Goal: Task Accomplishment & Management: Use online tool/utility

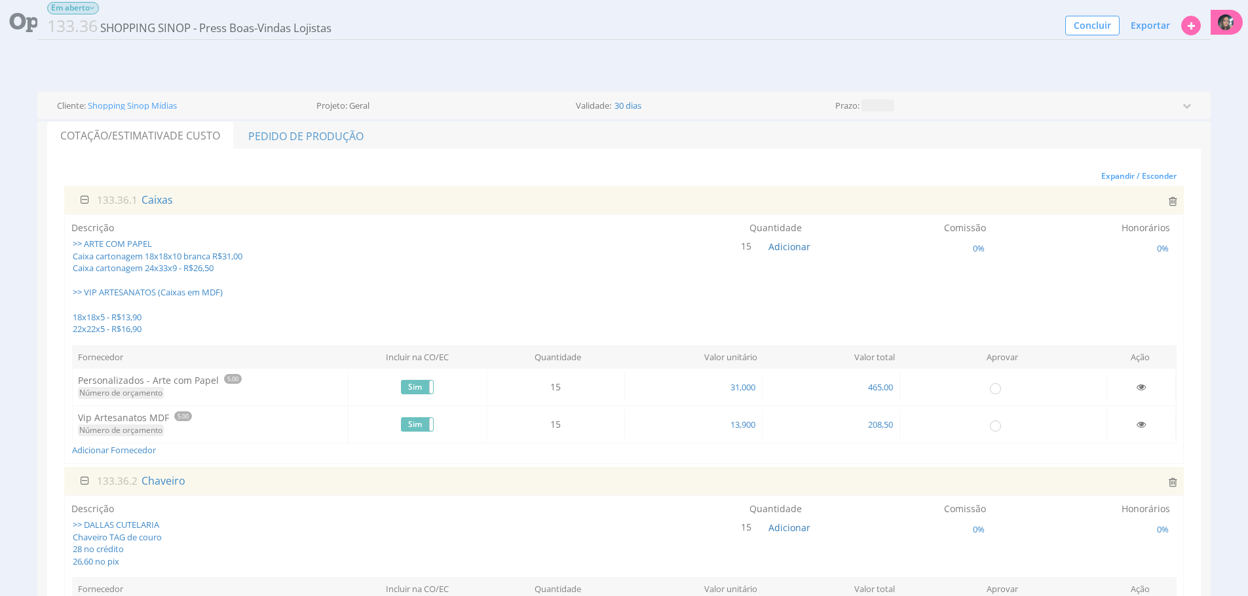
scroll to position [117, 0]
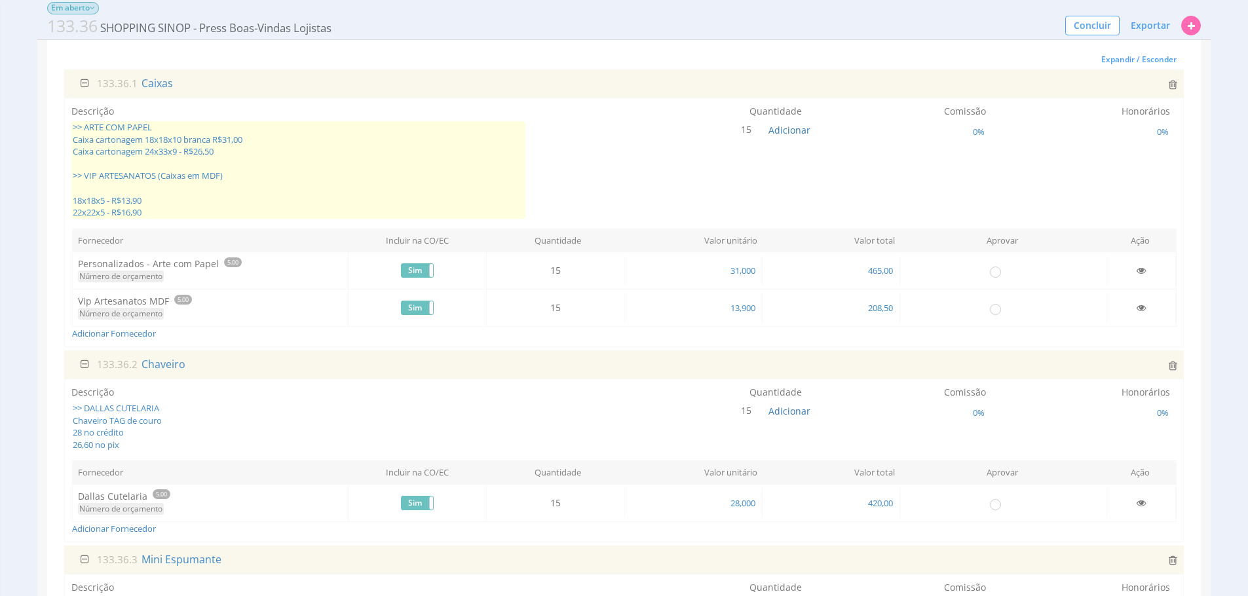
click at [236, 176] on span ">> ARTE COM PAPEL Caixa cartonagem 18x18x10 branca R$31,00 Caixa cartonagem 24x…" at bounding box center [298, 170] width 454 height 98
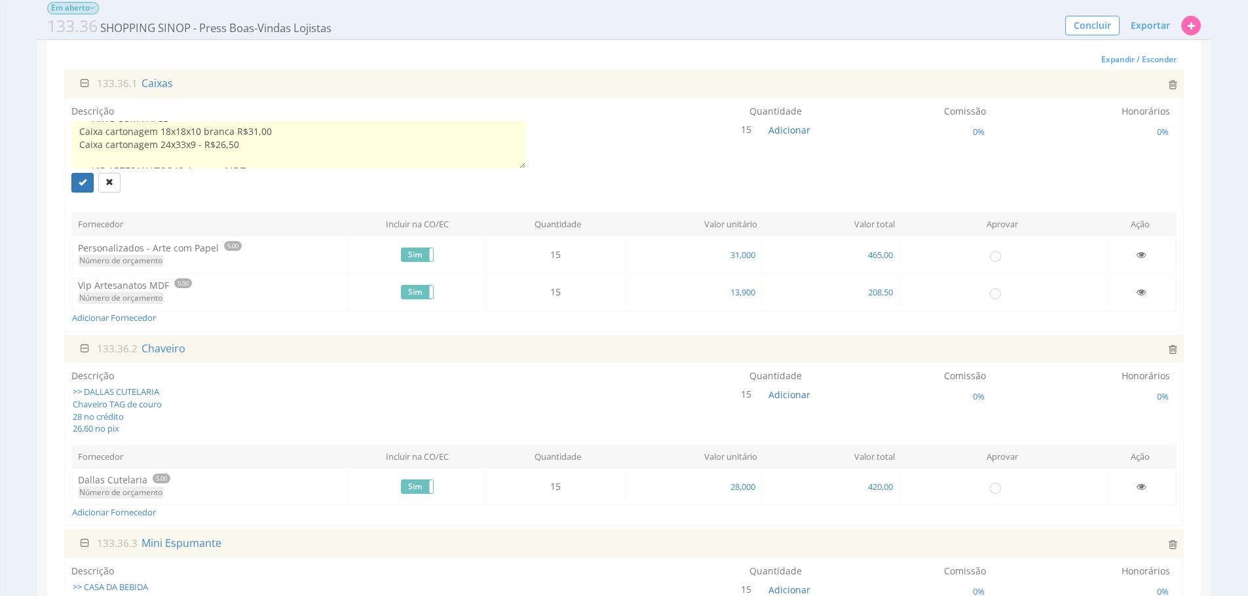
scroll to position [0, 0]
drag, startPoint x: 281, startPoint y: 157, endPoint x: 81, endPoint y: 147, distance: 200.7
click at [81, 147] on textarea ">> ARTE COM PAPEL 20x30x8 R$ 23,00 20x20x6 R$ 19,00 >> VIP ARTESANATOS (Caixas …" at bounding box center [298, 144] width 454 height 47
type textarea ">> ARTE COM PAPEL 20x30x8 R$ 23,00 20x20x6 R$ 19,00 >> VIP ARTESANATOS (Caixas …"
click at [80, 174] on button "submit" at bounding box center [82, 183] width 22 height 20
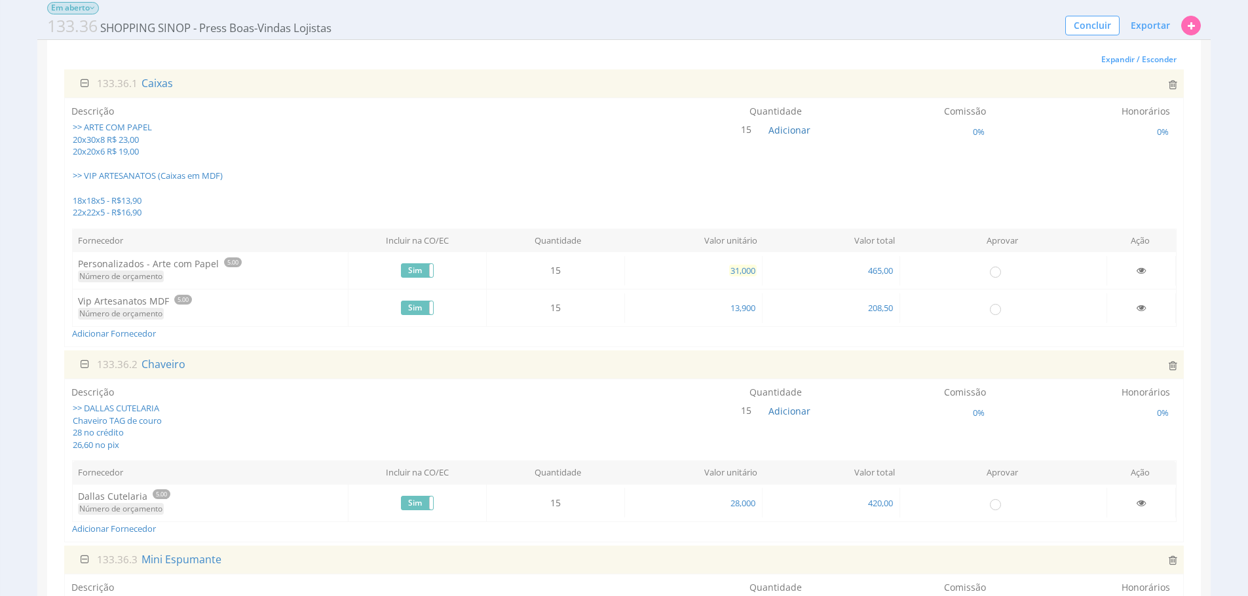
click at [746, 271] on span "31,000" at bounding box center [743, 271] width 28 height 12
type input "23,000"
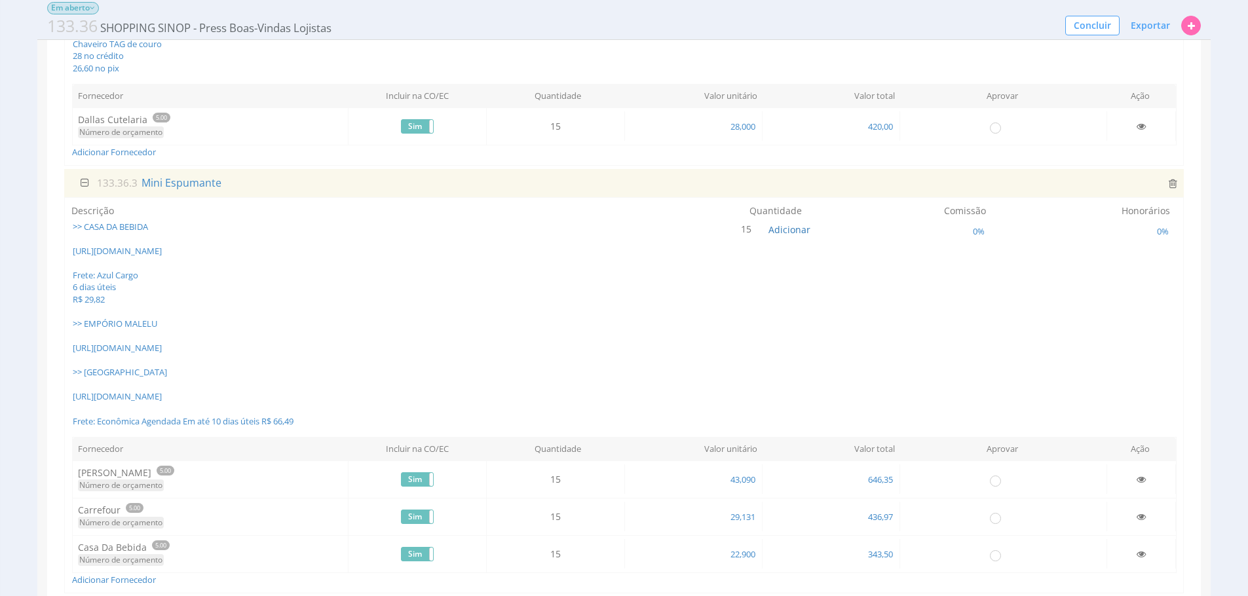
scroll to position [224, 0]
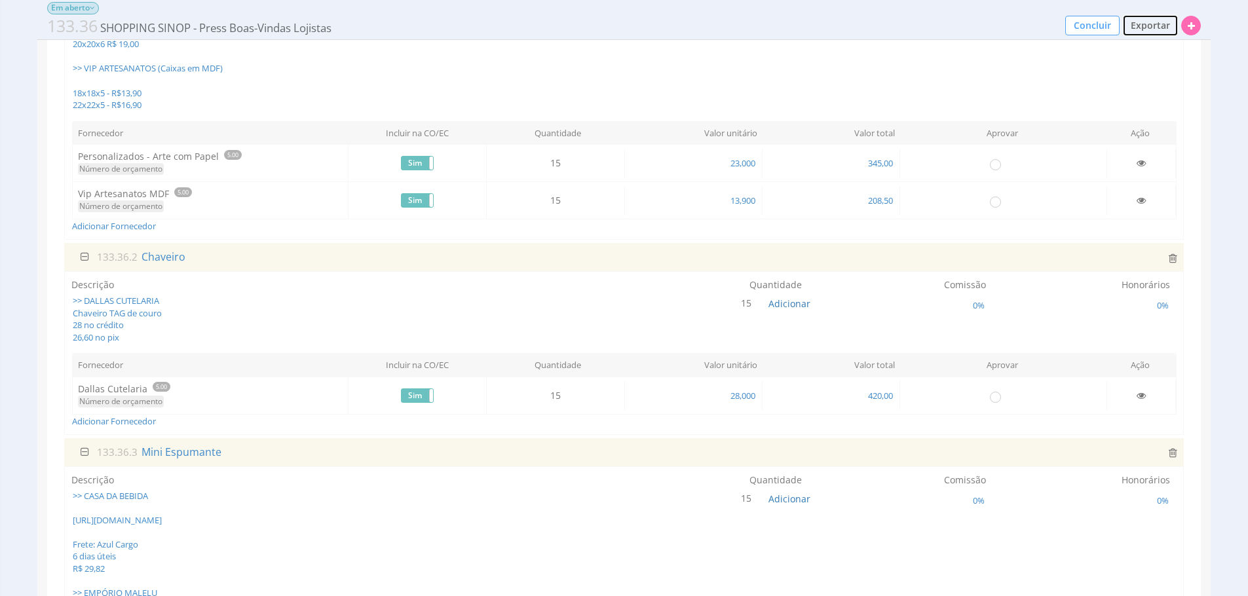
click at [1153, 27] on span "Exportar" at bounding box center [1150, 25] width 39 height 12
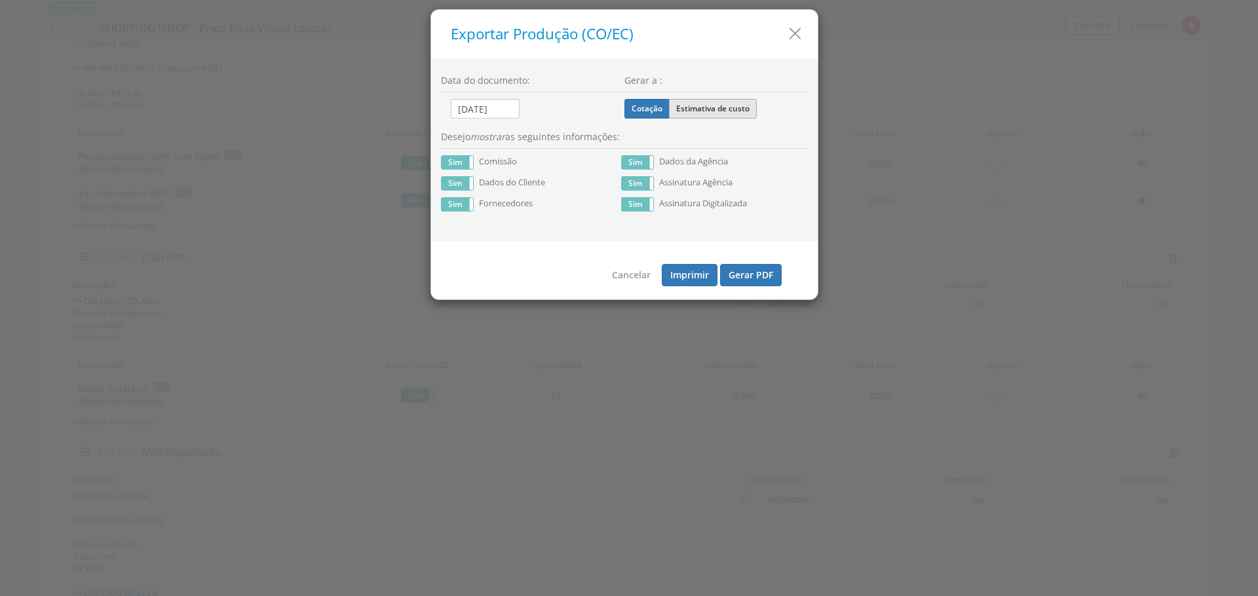
click at [730, 108] on label "Estimativa de custo" at bounding box center [713, 109] width 88 height 20
click at [0, 0] on input "Estimativa de custo" at bounding box center [0, 0] width 0 height 0
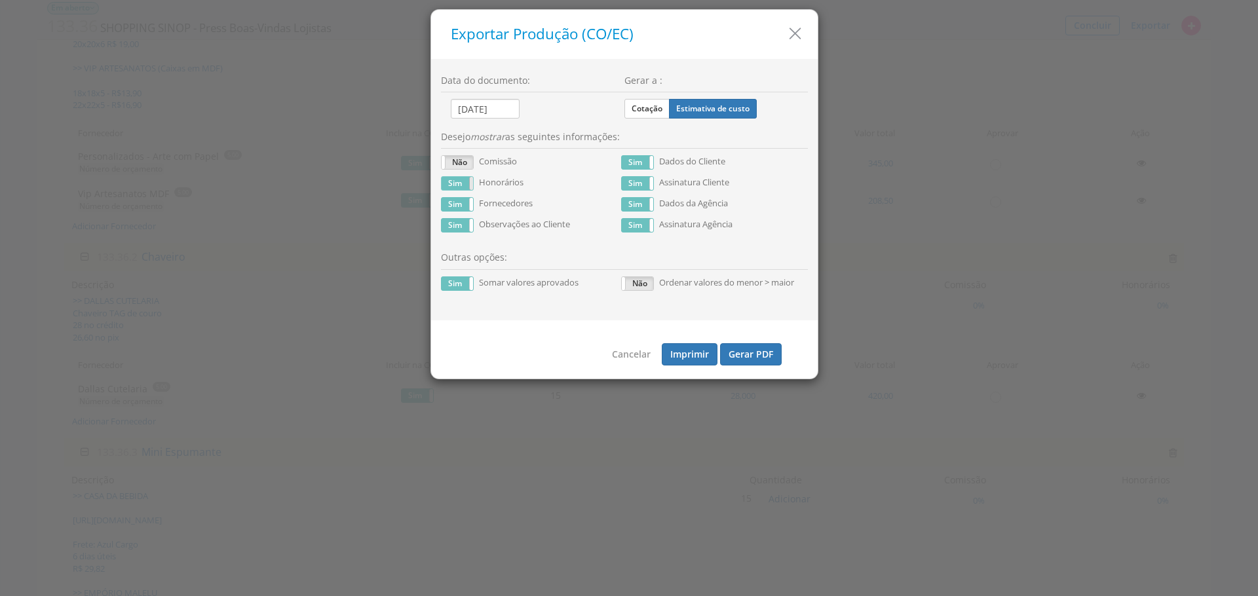
click at [470, 181] on span at bounding box center [473, 183] width 8 height 13
click at [742, 361] on button "Gerar PDF" at bounding box center [751, 354] width 62 height 22
click at [464, 288] on label "Sim" at bounding box center [457, 283] width 31 height 13
click at [736, 364] on button "Gerar PDF" at bounding box center [751, 354] width 62 height 22
click at [787, 33] on icon "button" at bounding box center [794, 33] width 19 height 19
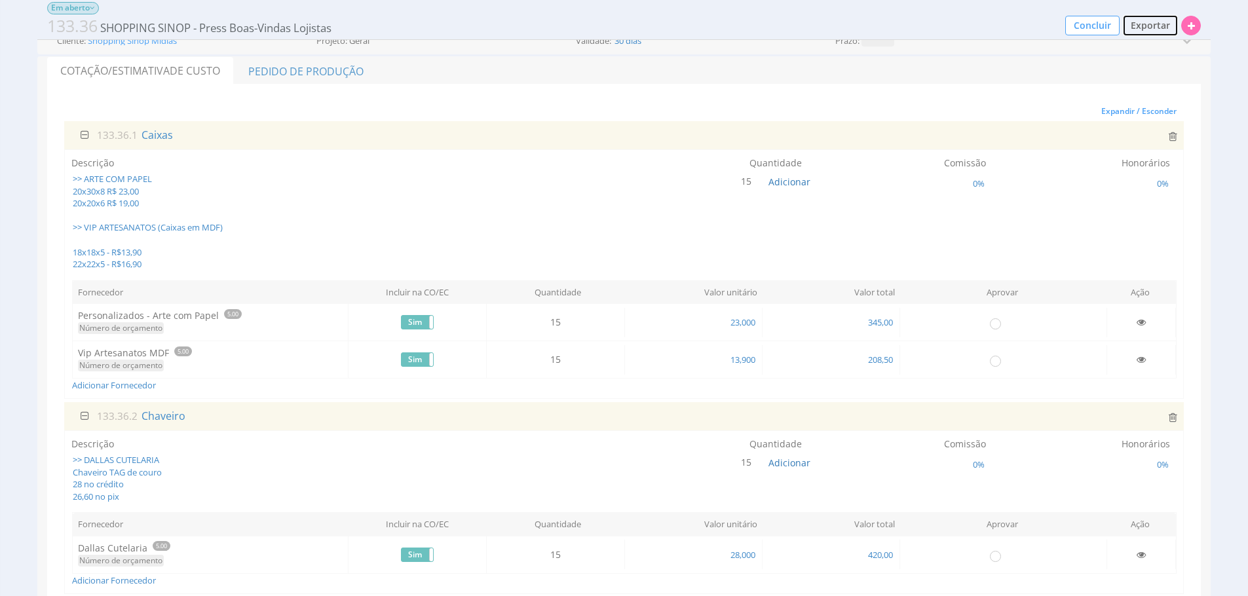
scroll to position [56, 0]
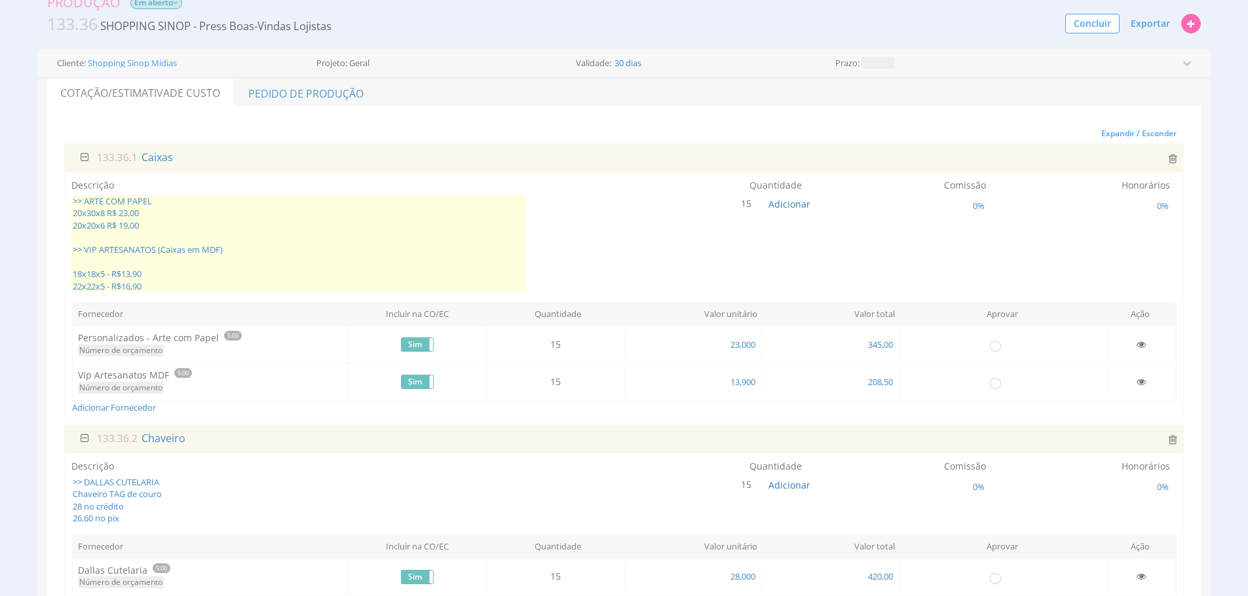
click at [236, 231] on span ">> ARTE COM PAPEL 20x30x8 R$ 23,00 20x20x6 R$ 19,00 >> VIP ARTESANATOS (Caixas …" at bounding box center [298, 244] width 454 height 98
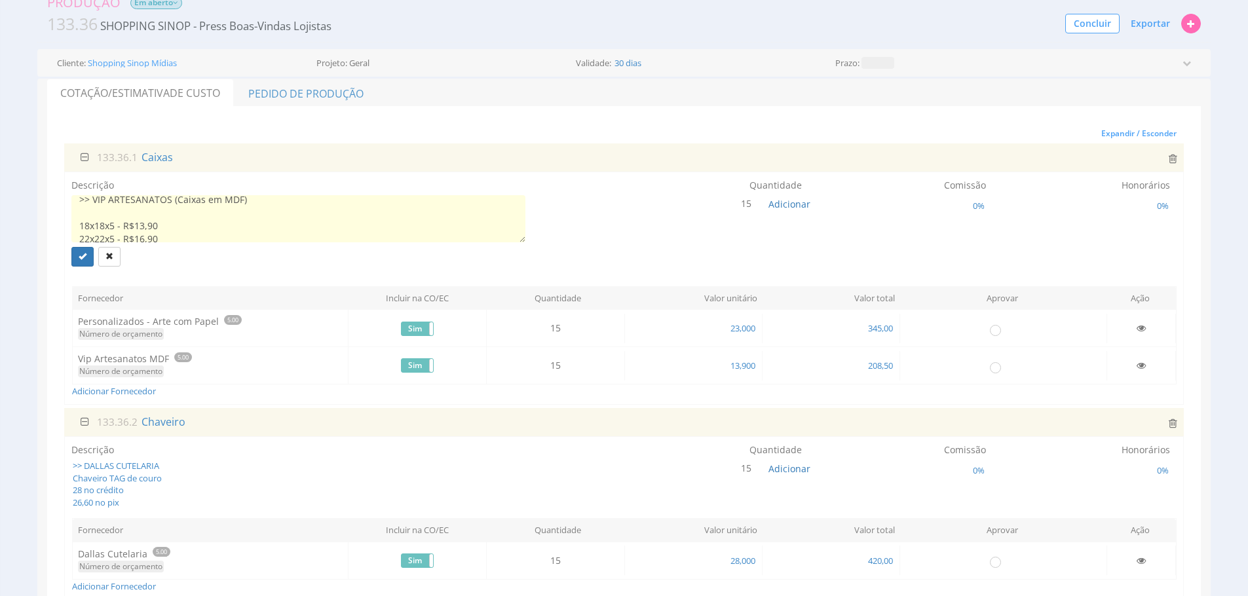
scroll to position [49, 0]
click at [168, 227] on textarea ">> ARTE COM PAPEL 20x30x8 R$ 23,00 20x20x6 R$ 19,00 >> VIP ARTESANATOS (Caixas …" at bounding box center [298, 218] width 454 height 47
type textarea ">> ARTE COM PAPEL 20x30x8 R$ 23,00 20x20x6 R$ 19,00 >> VIP ARTESANATOS (Caixas …"
click at [85, 259] on icon "submit" at bounding box center [83, 256] width 8 height 8
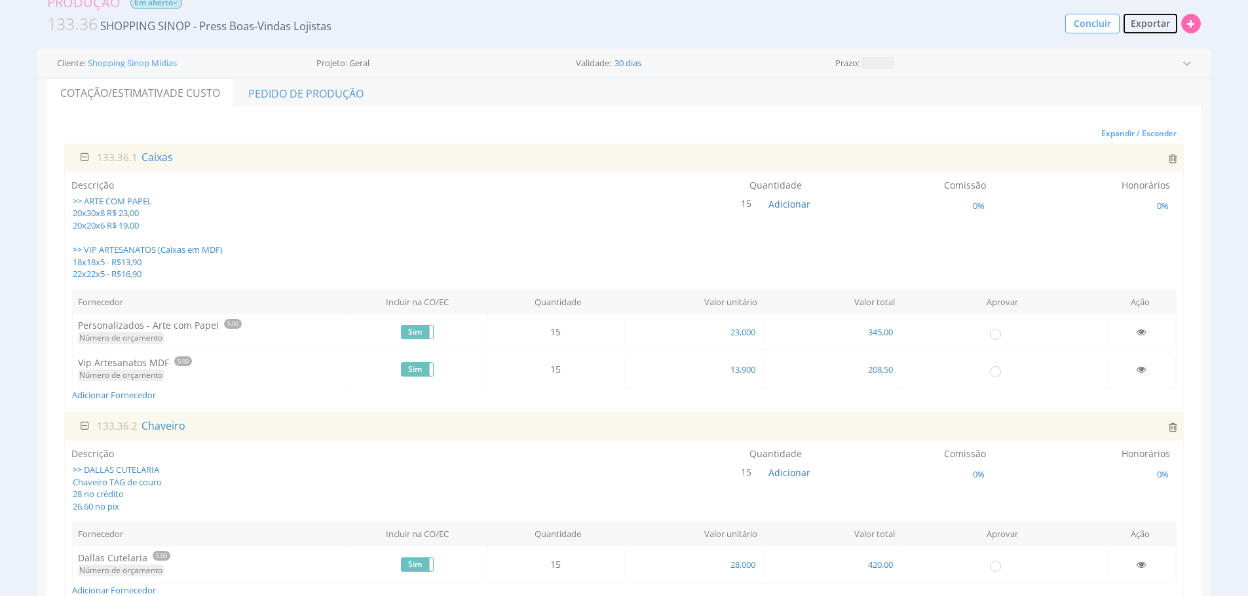
click at [1142, 18] on span "Exportar" at bounding box center [1150, 23] width 39 height 12
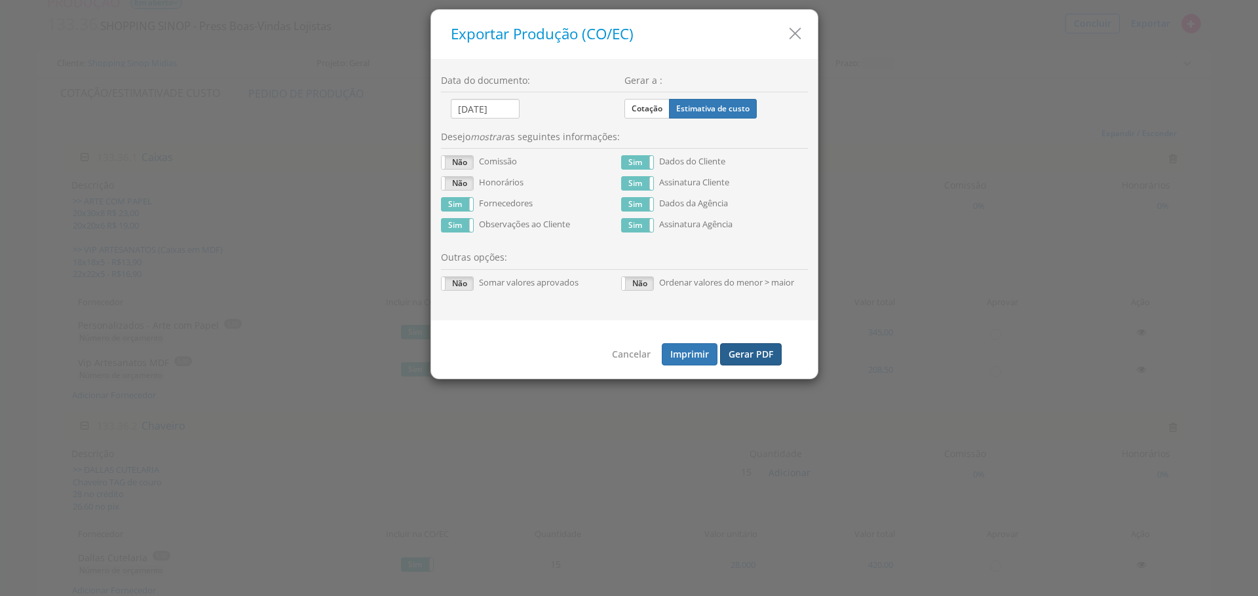
click at [762, 364] on button "Gerar PDF" at bounding box center [751, 354] width 62 height 22
drag, startPoint x: 1017, startPoint y: 261, endPoint x: 1008, endPoint y: 258, distance: 10.4
click at [1017, 261] on div at bounding box center [629, 298] width 1258 height 596
click at [795, 33] on icon "button" at bounding box center [794, 33] width 19 height 19
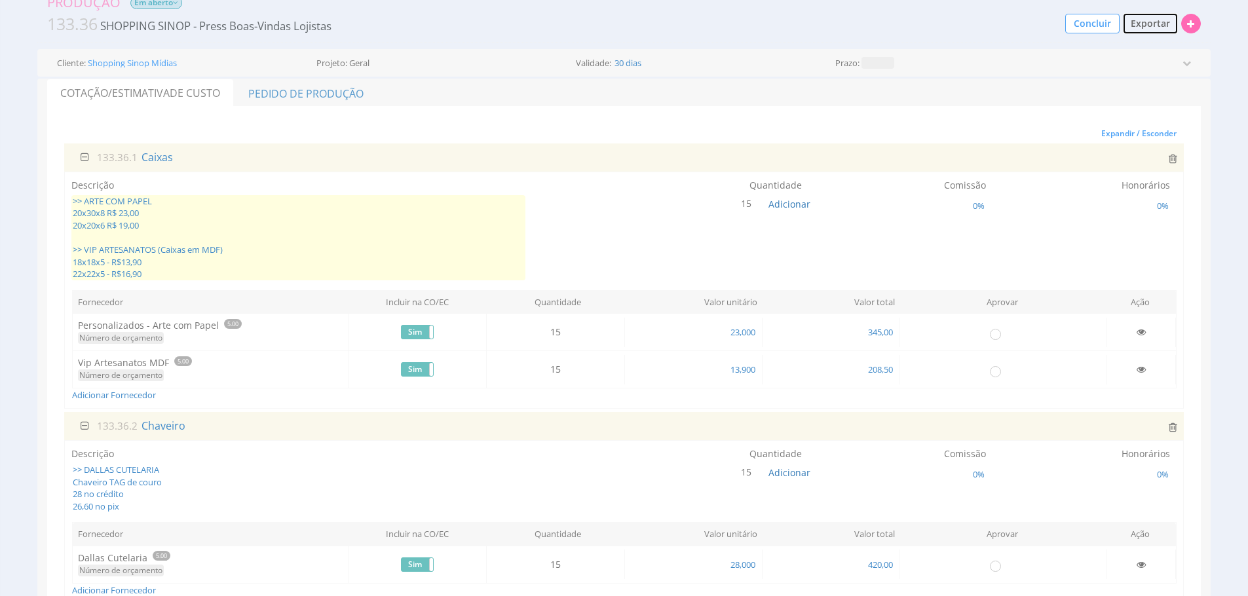
scroll to position [39, 0]
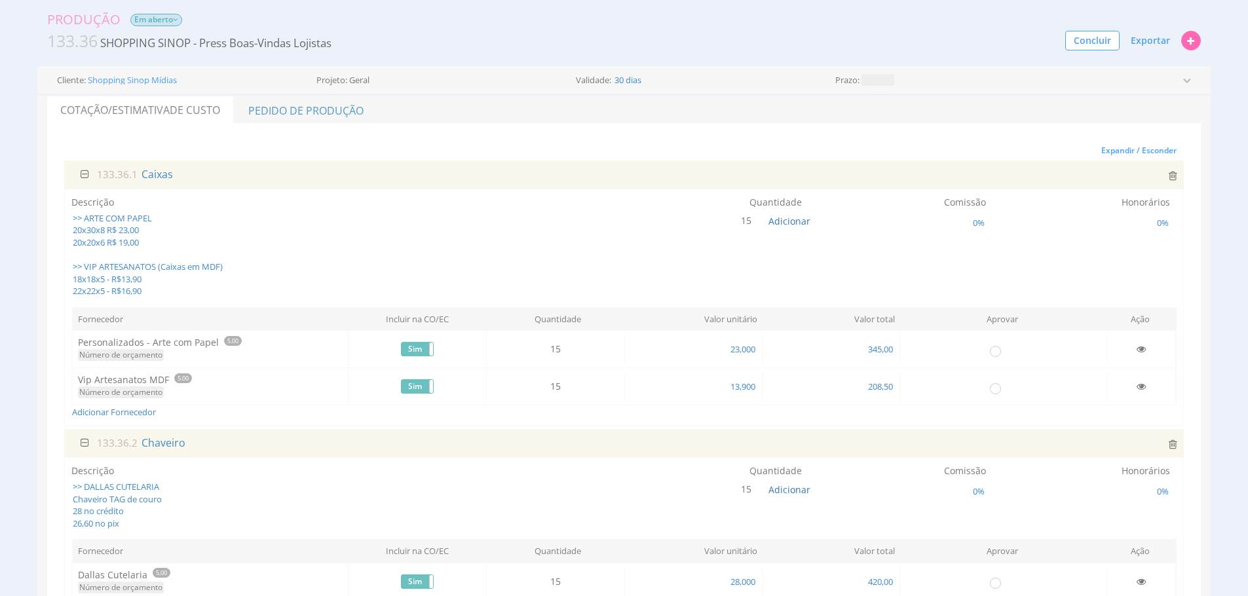
click at [140, 15] on span "Em aberto" at bounding box center [156, 20] width 52 height 12
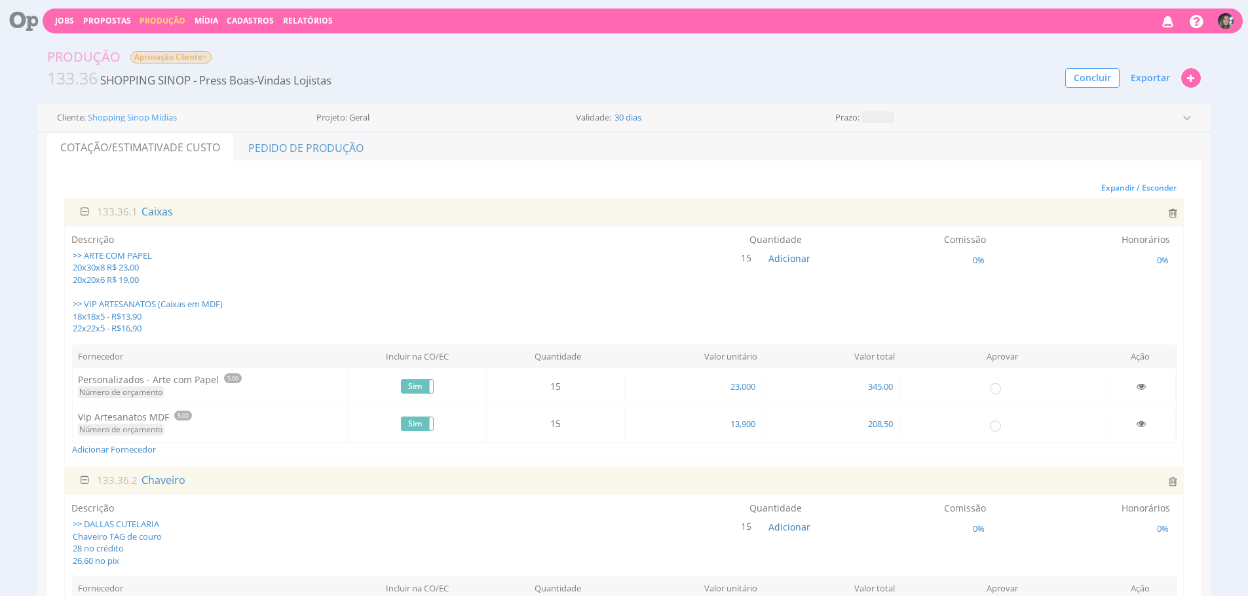
scroll to position [0, 0]
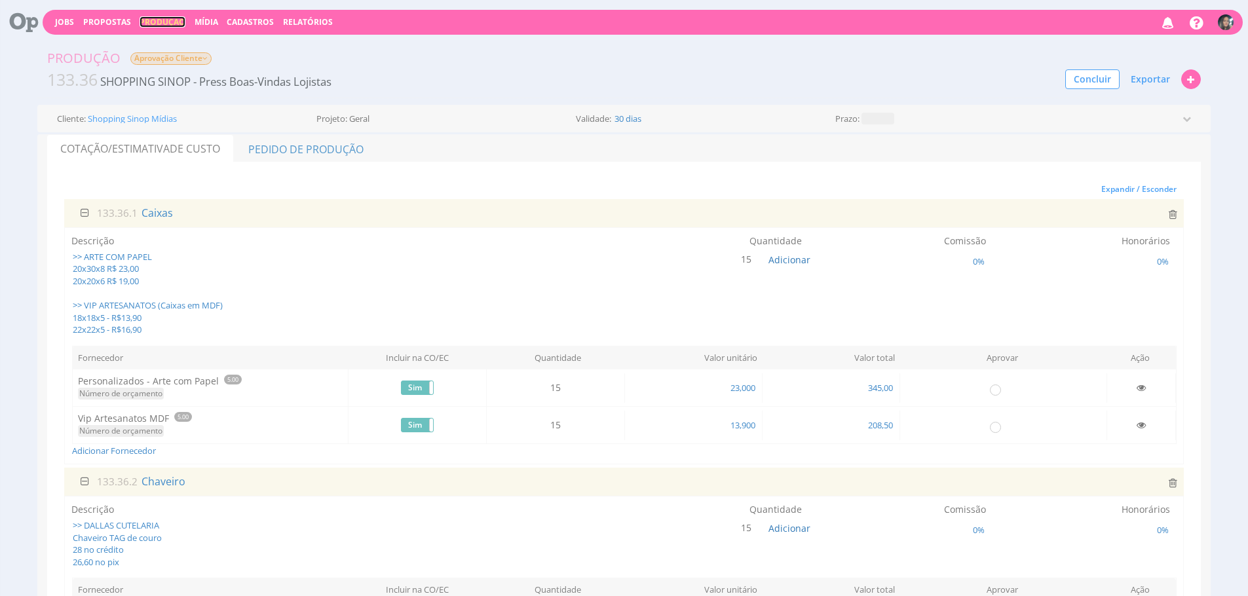
click at [169, 25] on link "Produção" at bounding box center [163, 21] width 46 height 11
